Goal: Share content

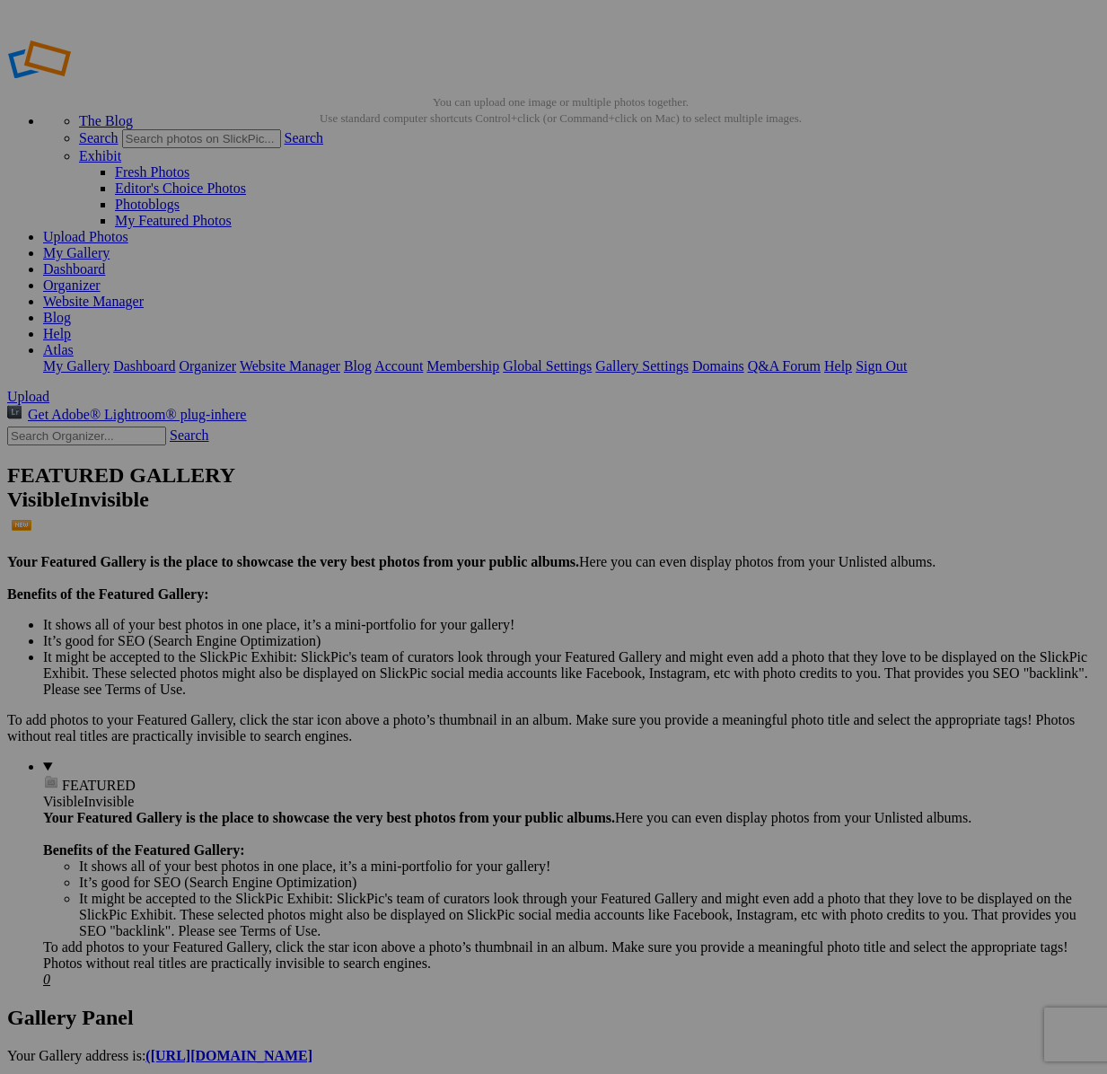
scroll to position [1989, 0]
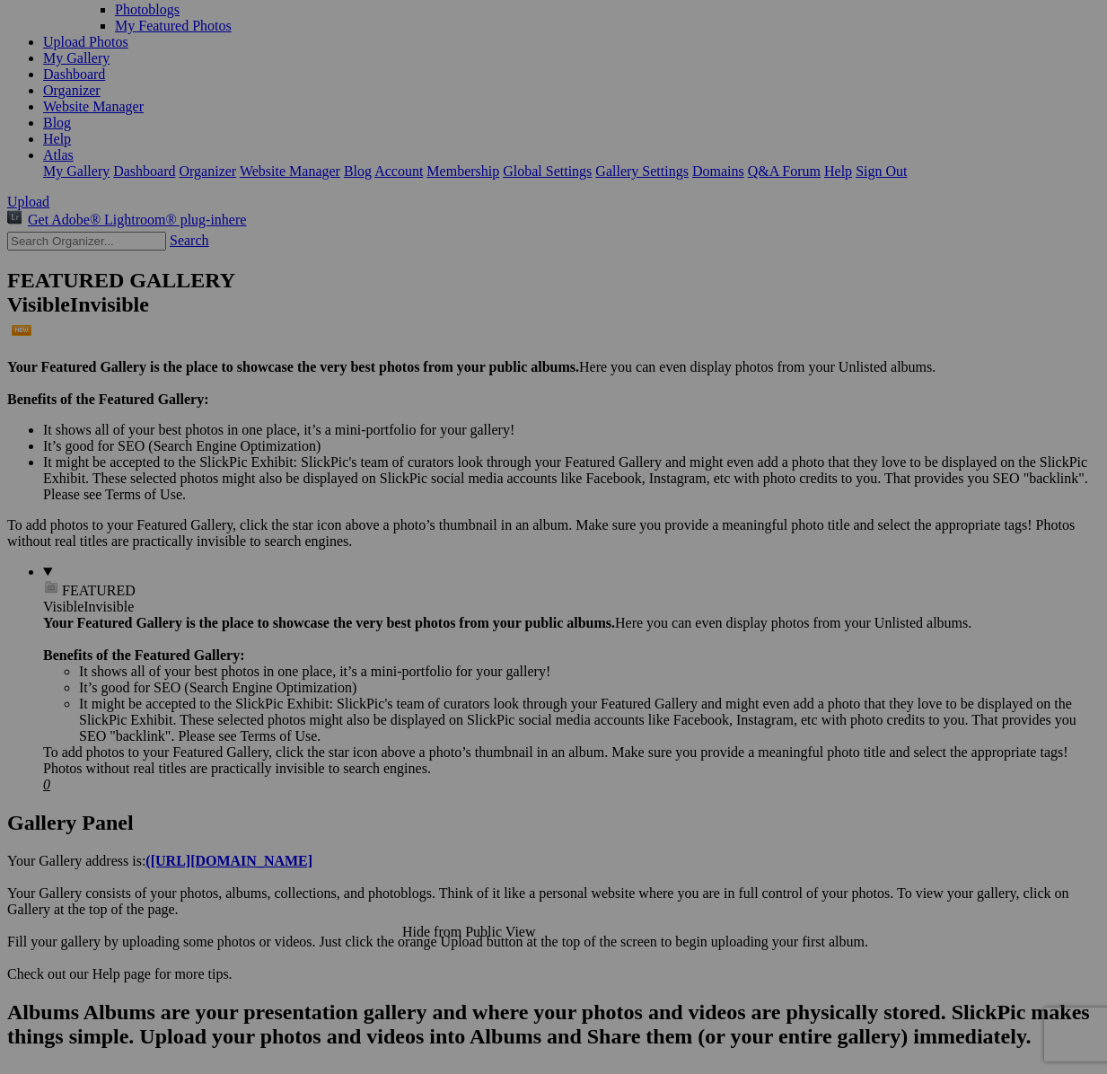
scroll to position [617, 0]
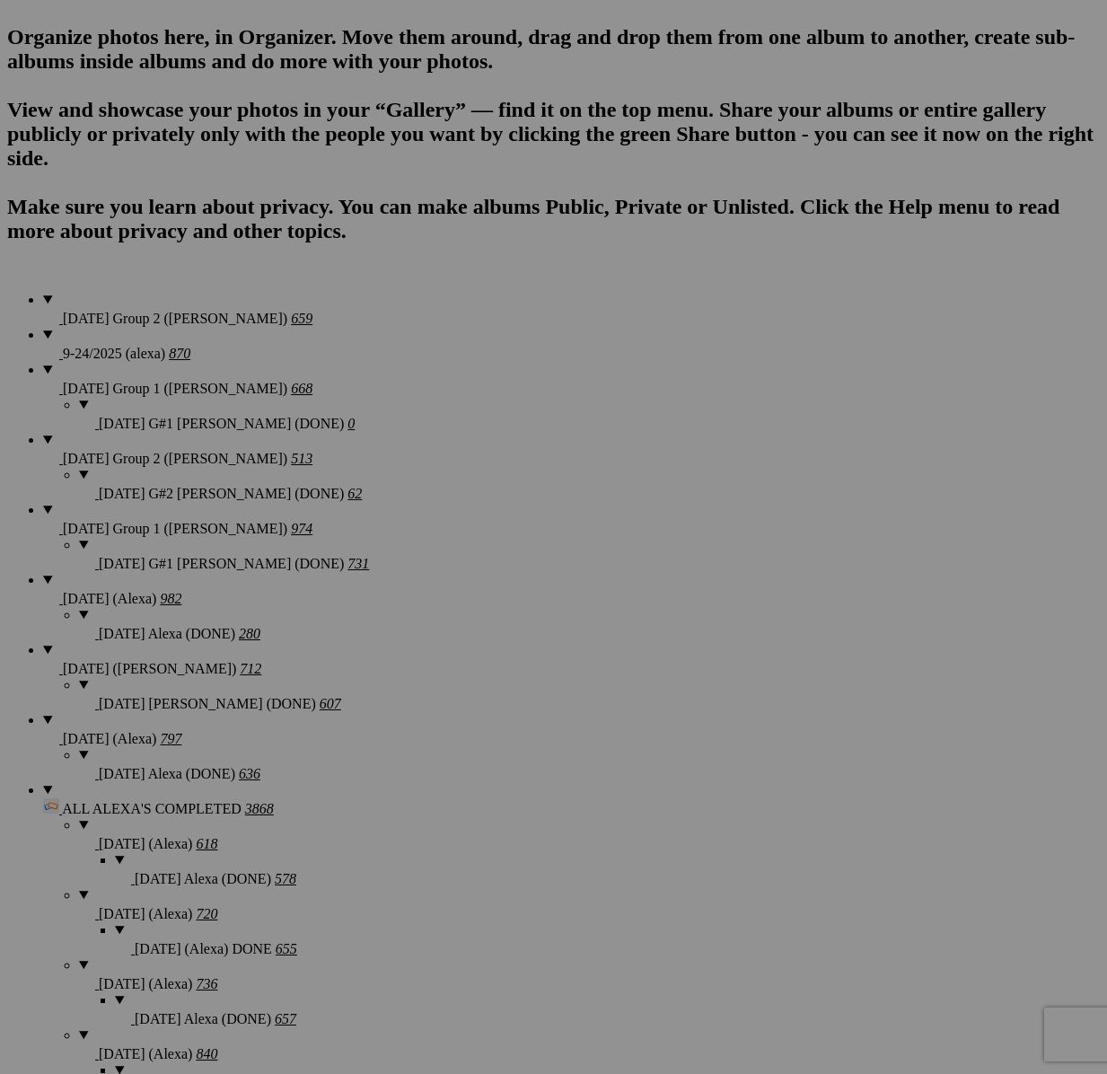
scroll to position [1251, 0]
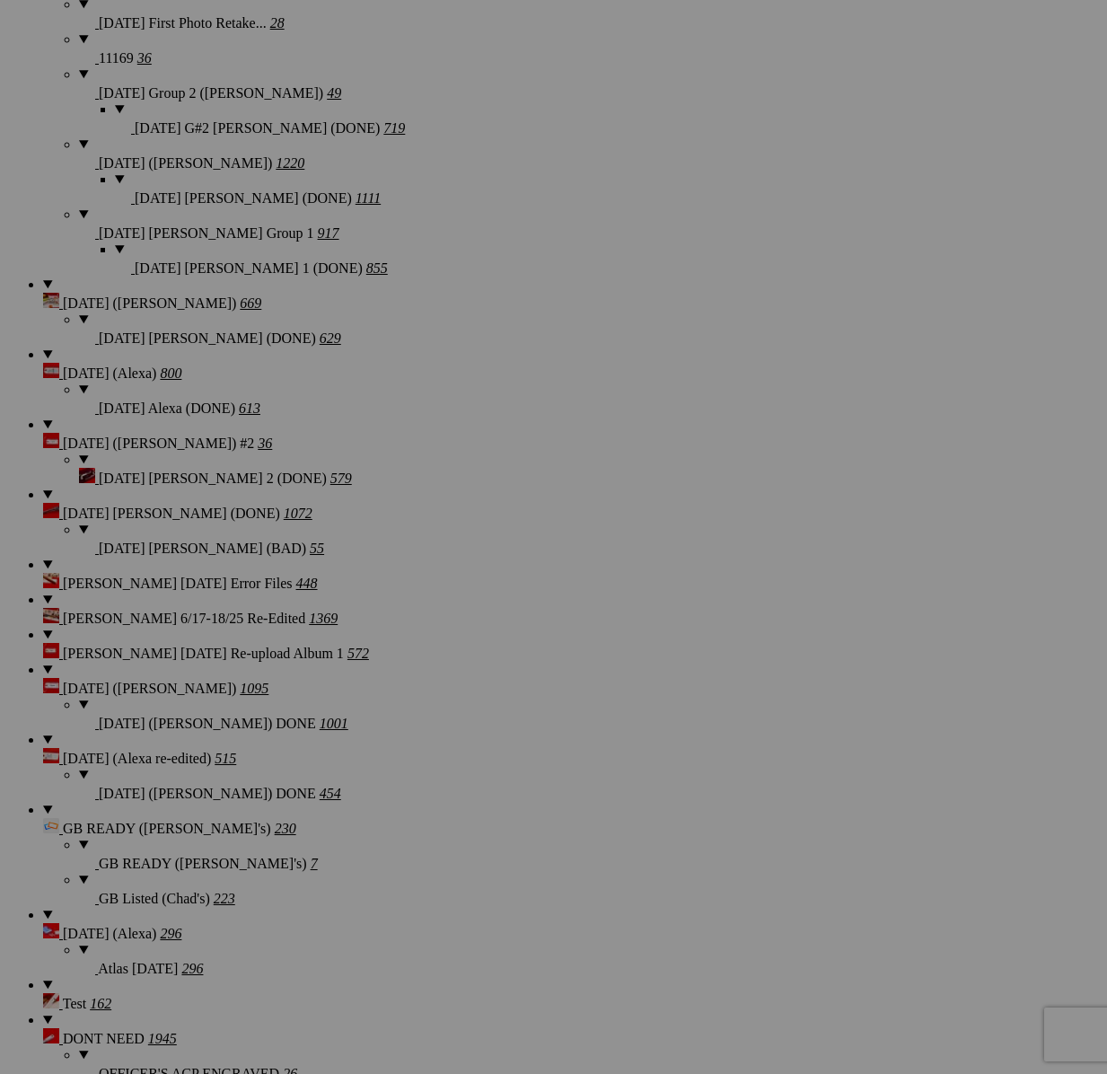
scroll to position [3522, 0]
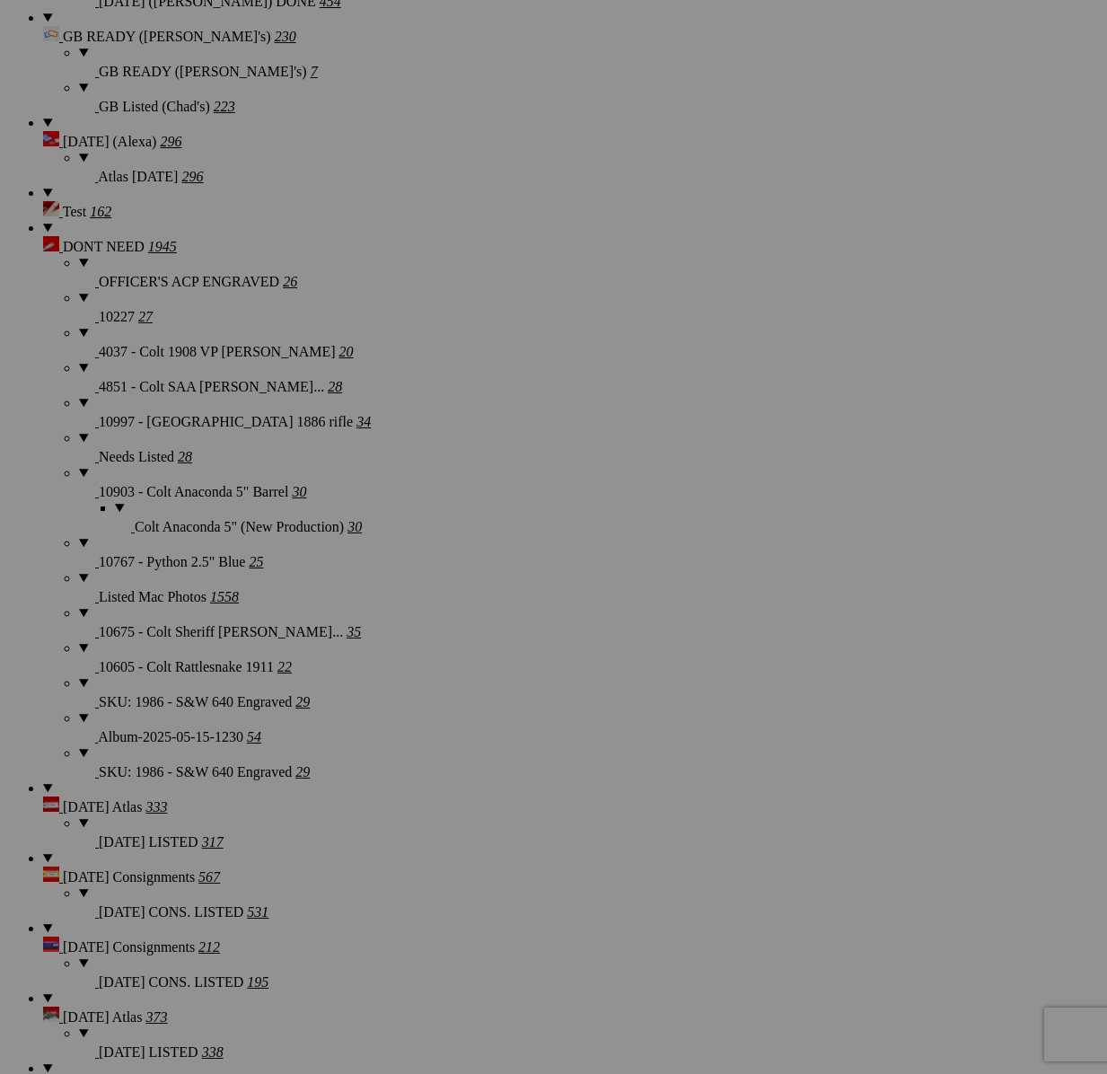
drag, startPoint x: 285, startPoint y: 383, endPoint x: 557, endPoint y: 58, distance: 423.3
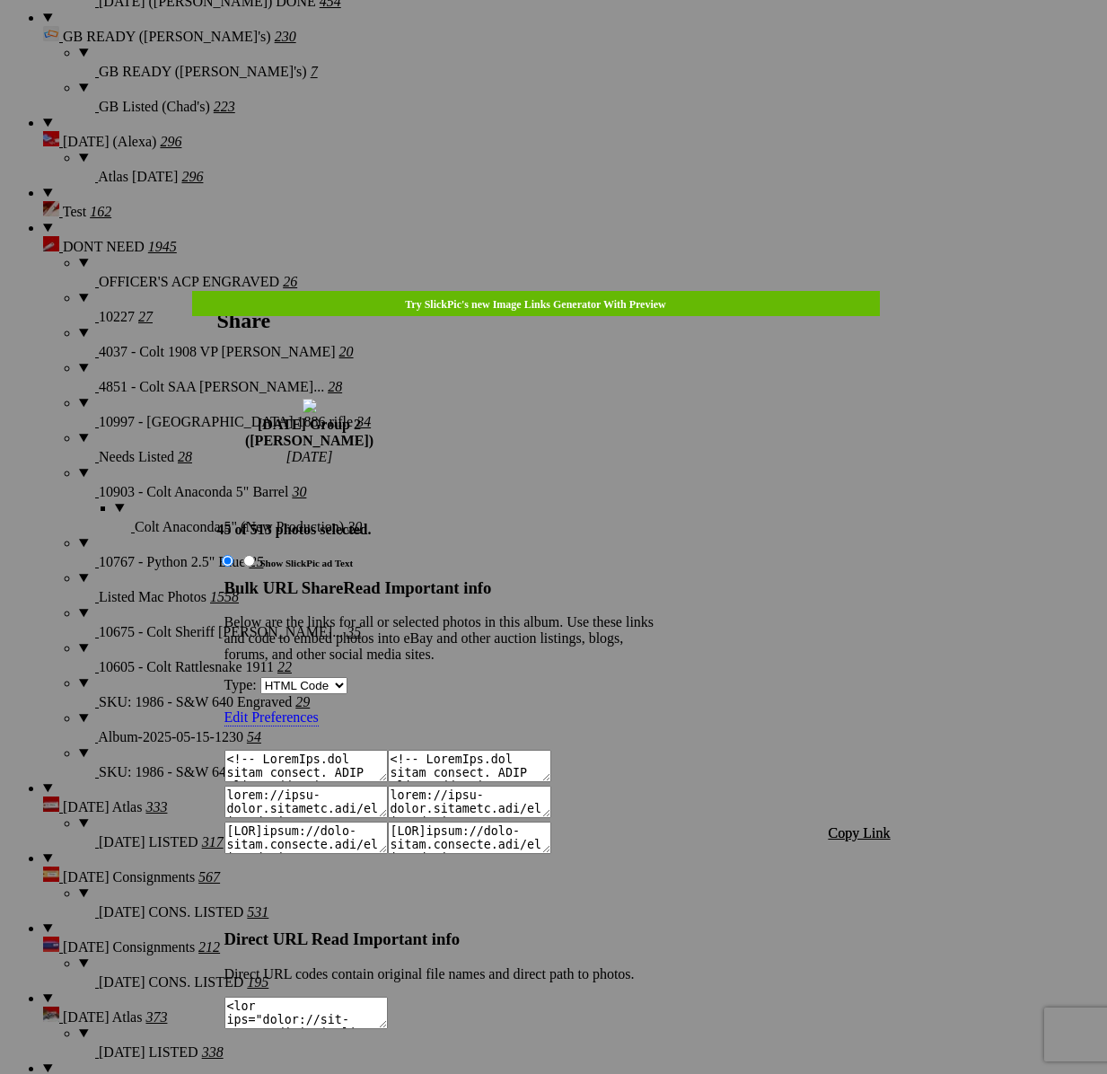
click at [843, 825] on span "Copy Link" at bounding box center [860, 832] width 62 height 15
click at [562, 53] on div at bounding box center [553, 537] width 1107 height 1074
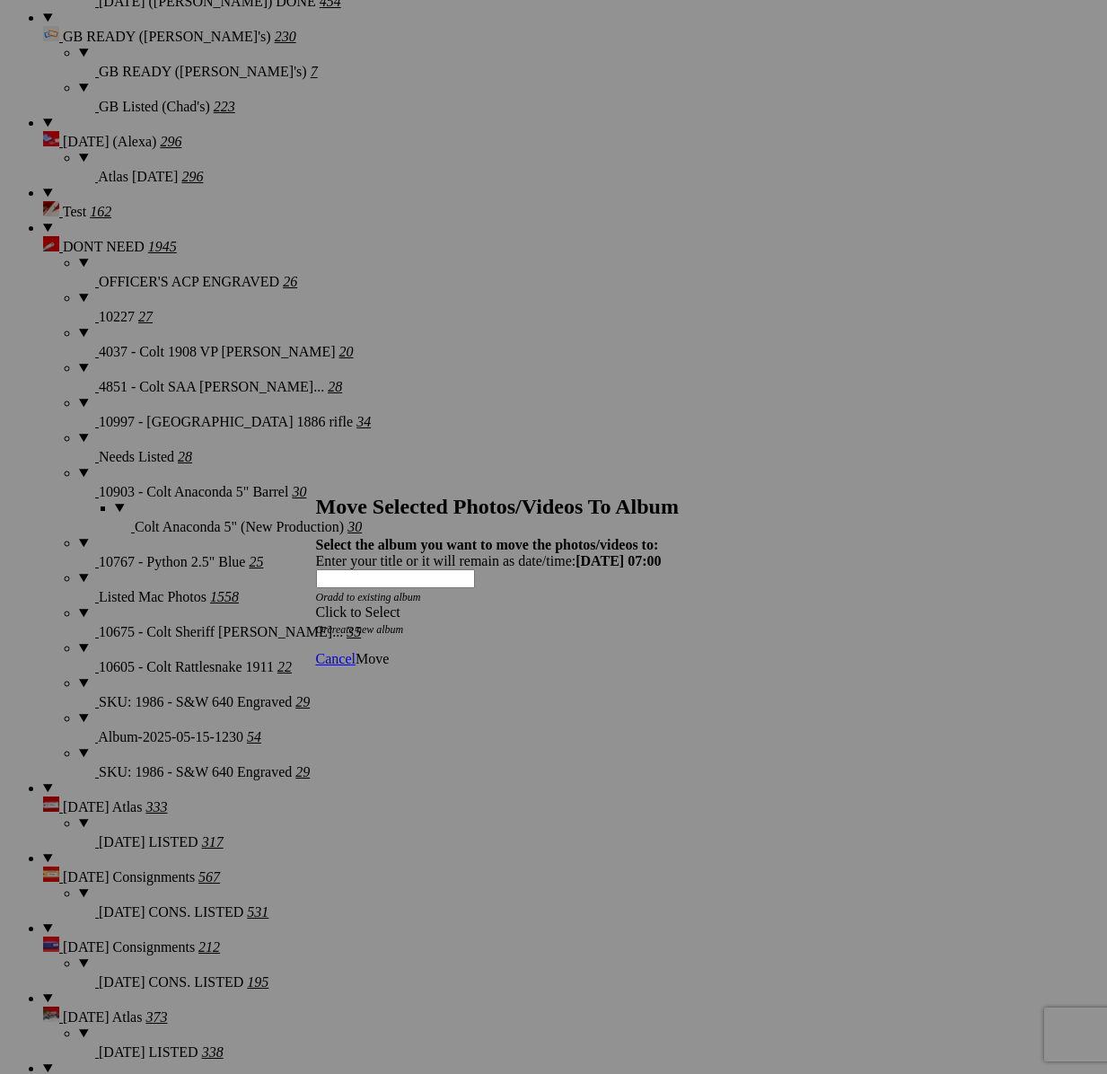
click at [651, 604] on div "Click to Select" at bounding box center [554, 612] width 476 height 16
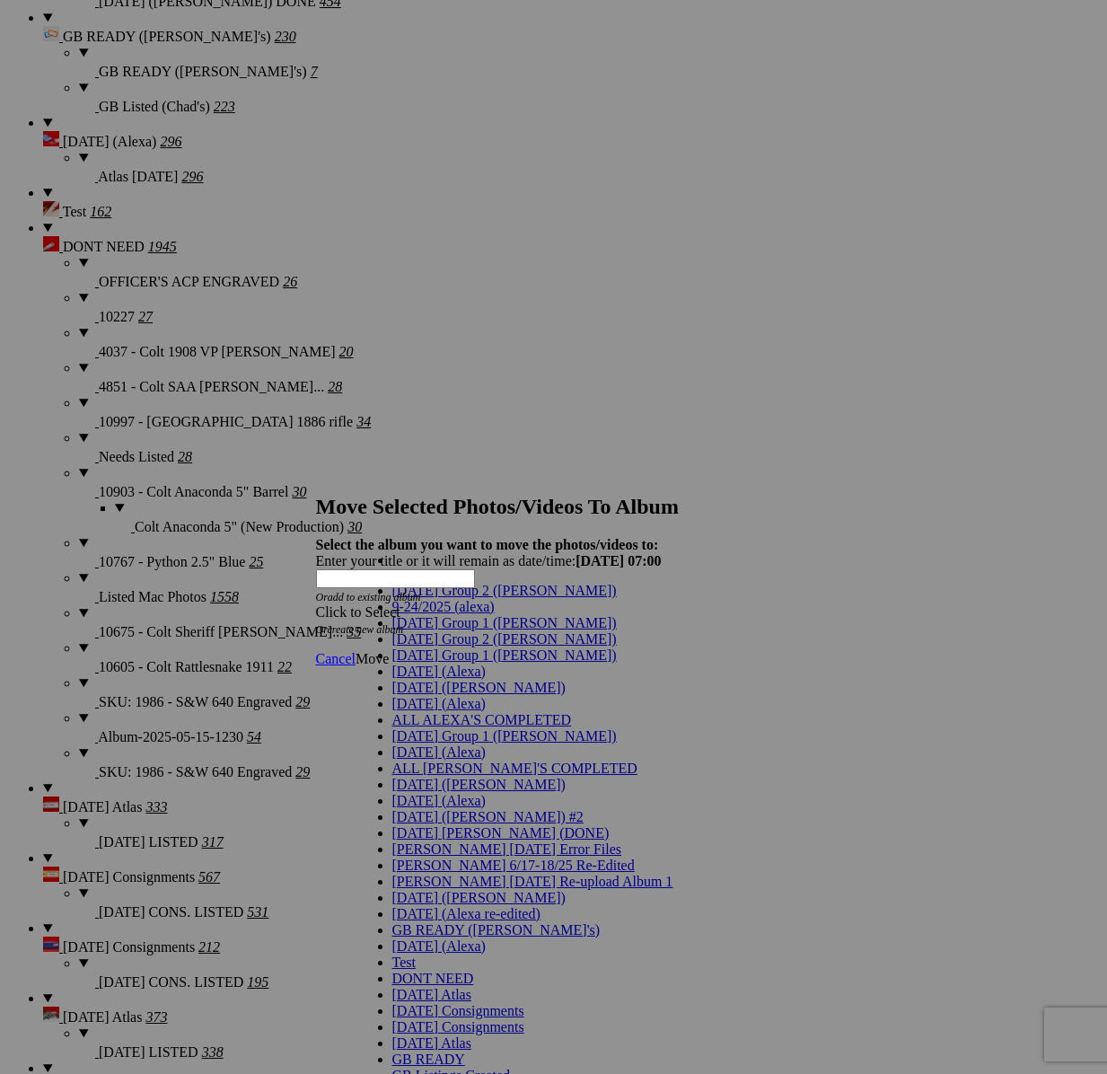
click at [472, 647] on span "[DATE] Group 2 ([PERSON_NAME])" at bounding box center [504, 638] width 225 height 15
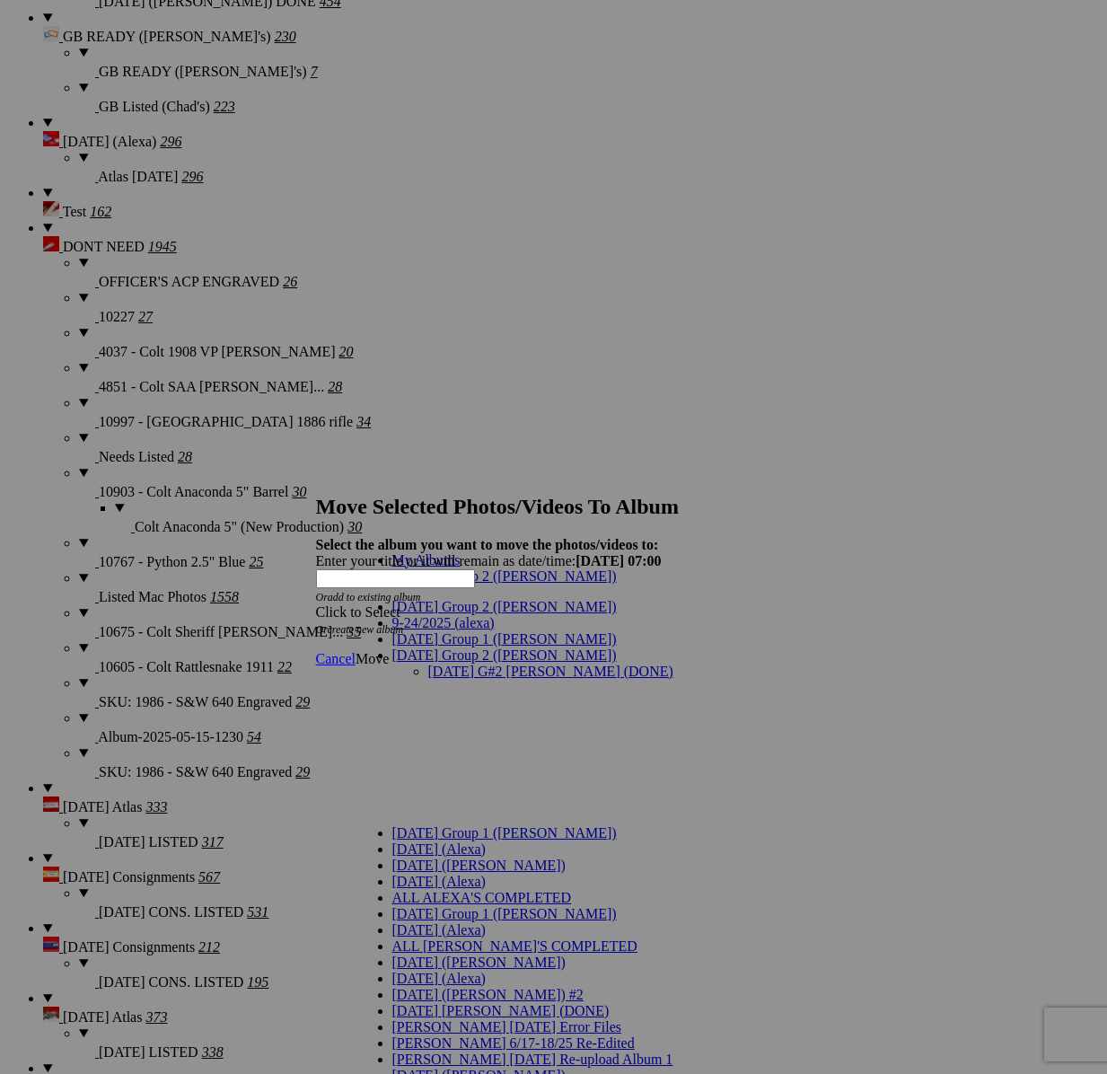
click at [479, 664] on link "[DATE] G#2 [PERSON_NAME] (DONE)" at bounding box center [550, 671] width 245 height 15
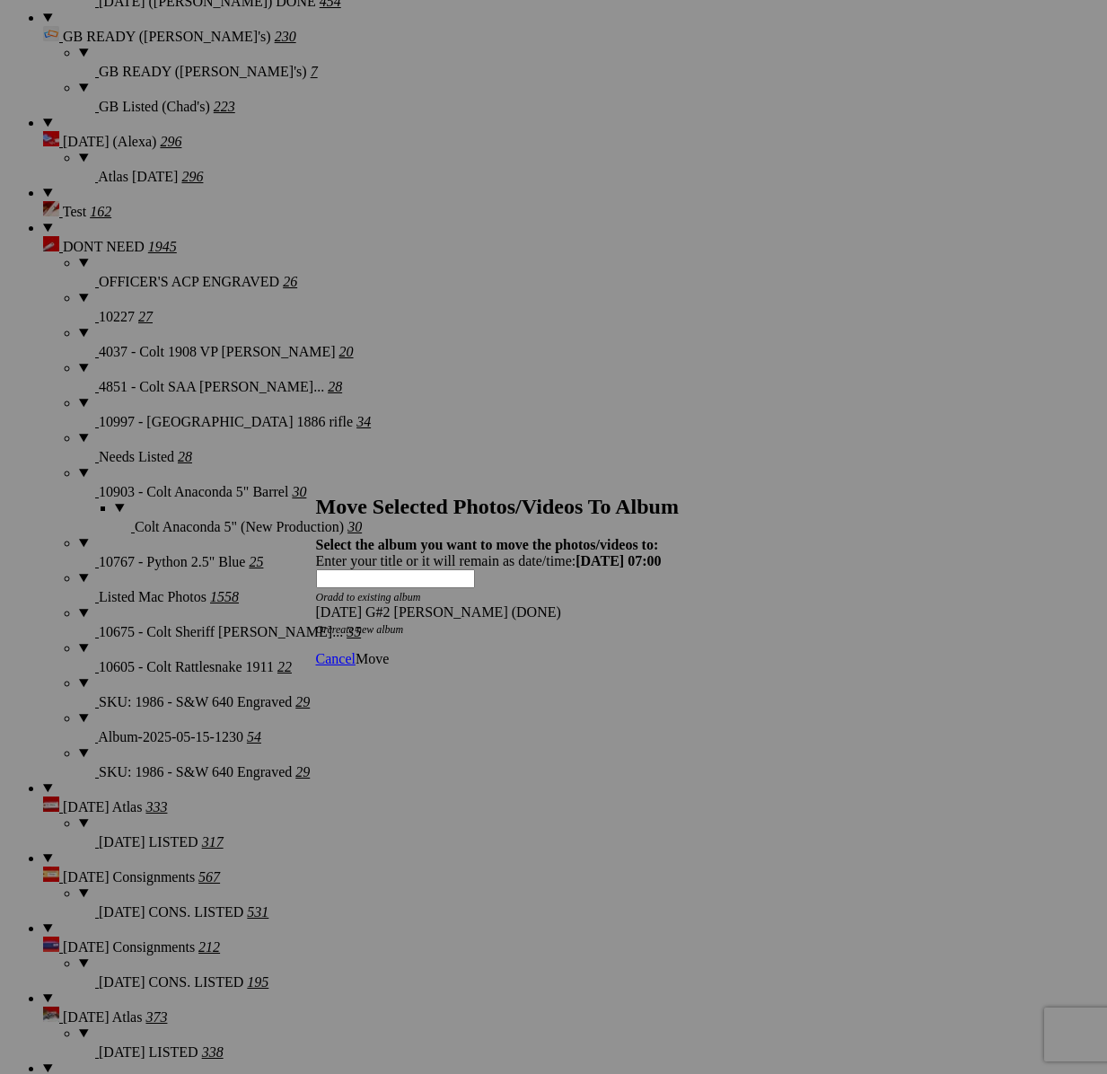
click at [389, 651] on span "Move" at bounding box center [372, 658] width 33 height 15
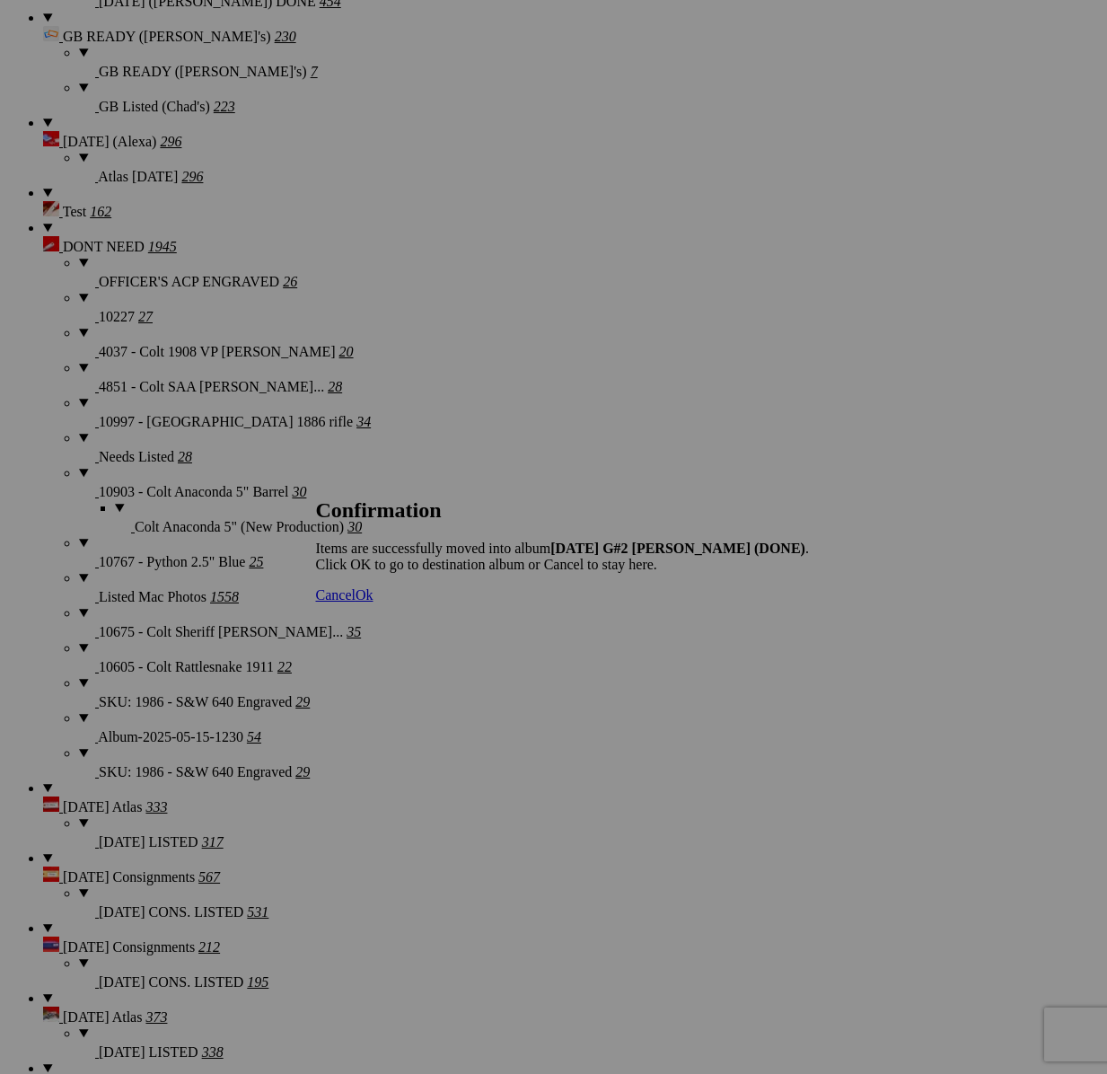
click at [356, 603] on span "Cancel" at bounding box center [336, 594] width 40 height 15
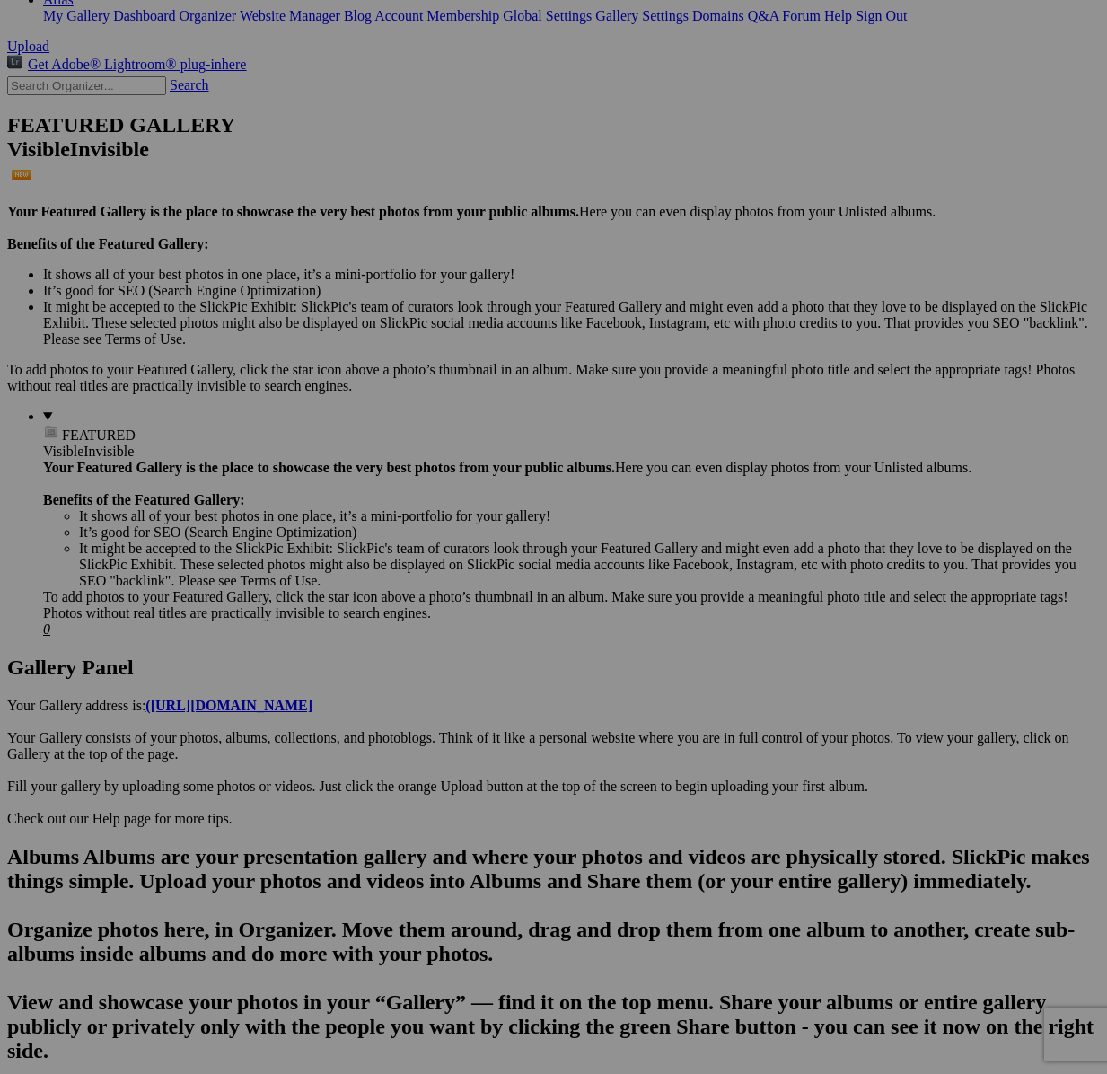
scroll to position [0, 0]
